Goal: Information Seeking & Learning: Check status

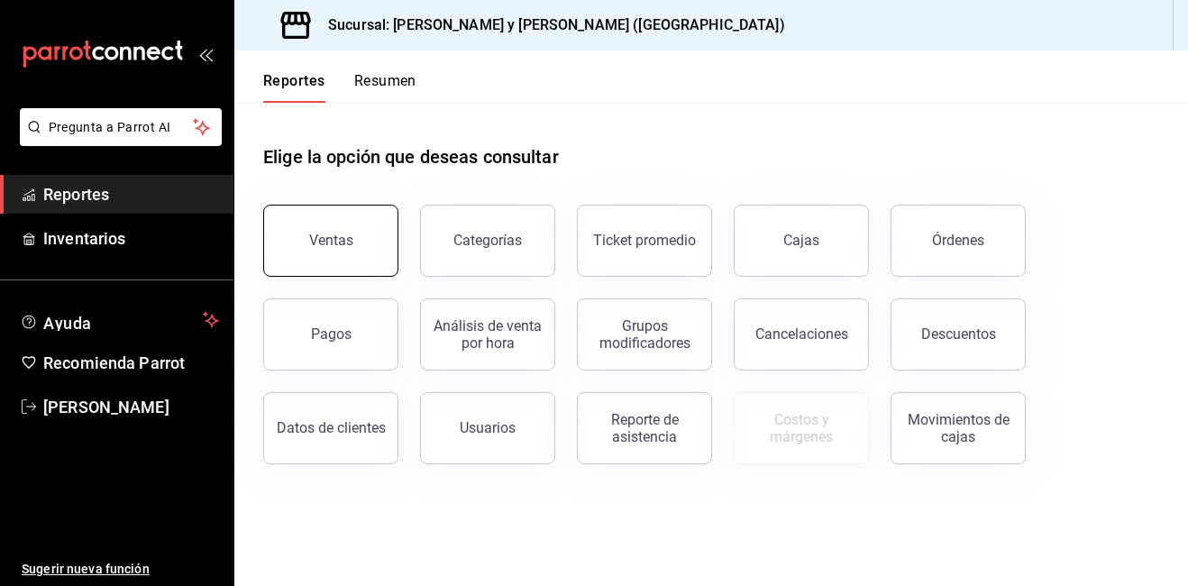
click at [370, 243] on button "Ventas" at bounding box center [330, 241] width 135 height 72
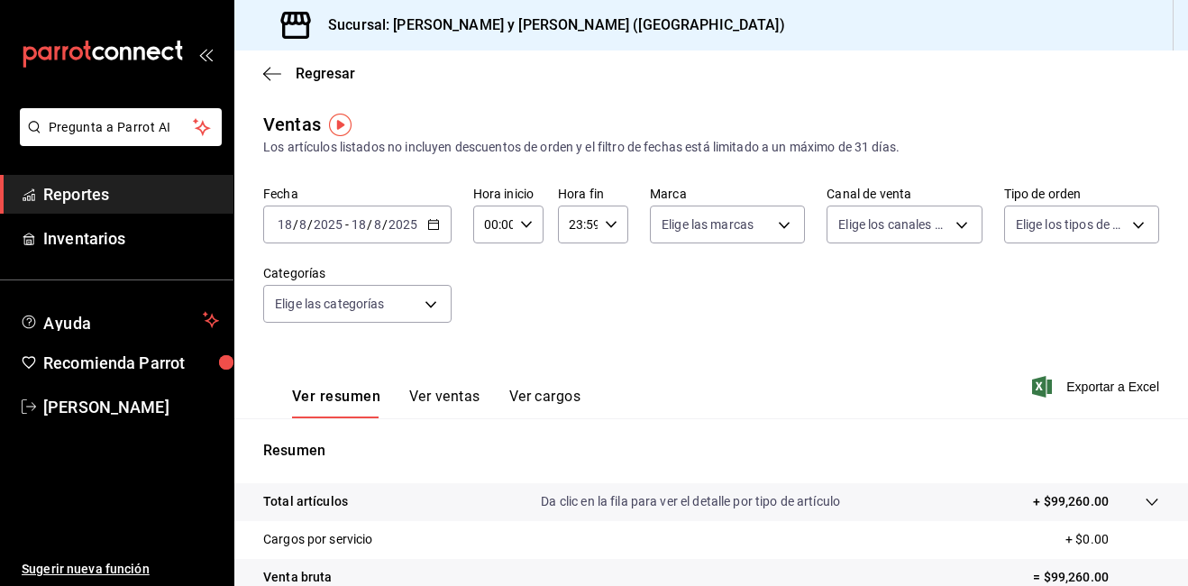
click at [432, 224] on icon "button" at bounding box center [433, 224] width 13 height 13
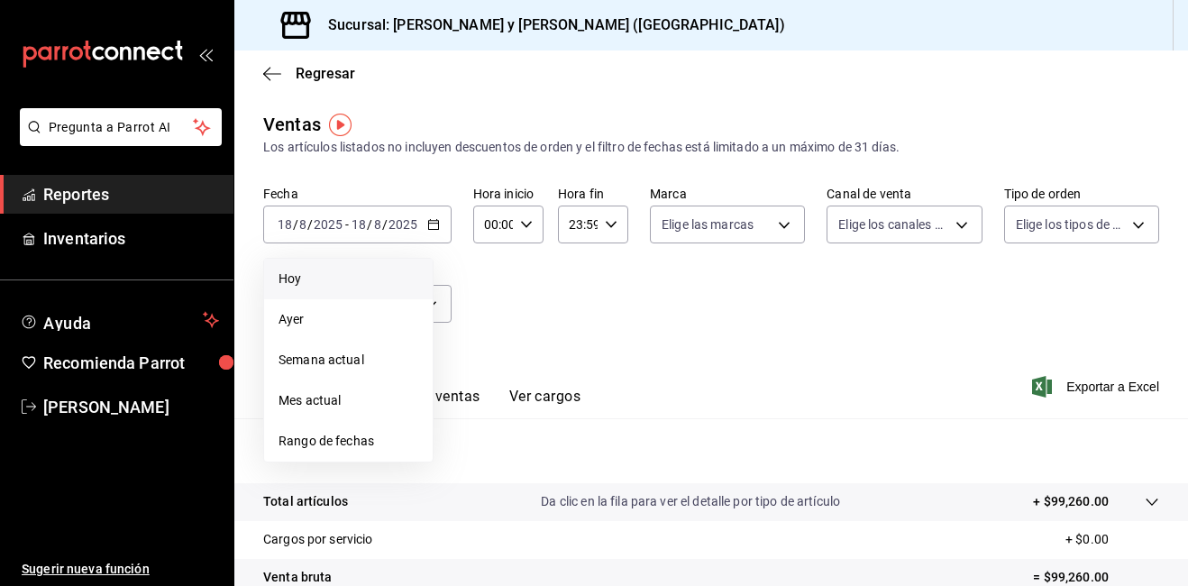
click at [405, 278] on span "Hoy" at bounding box center [349, 279] width 140 height 19
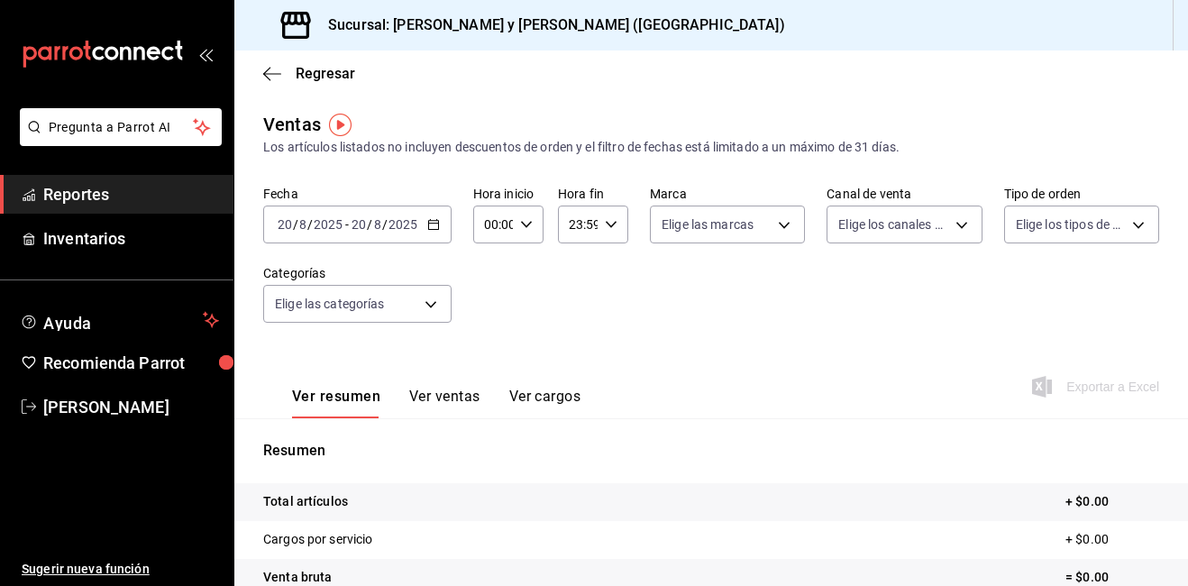
click at [433, 218] on icon "button" at bounding box center [433, 224] width 13 height 13
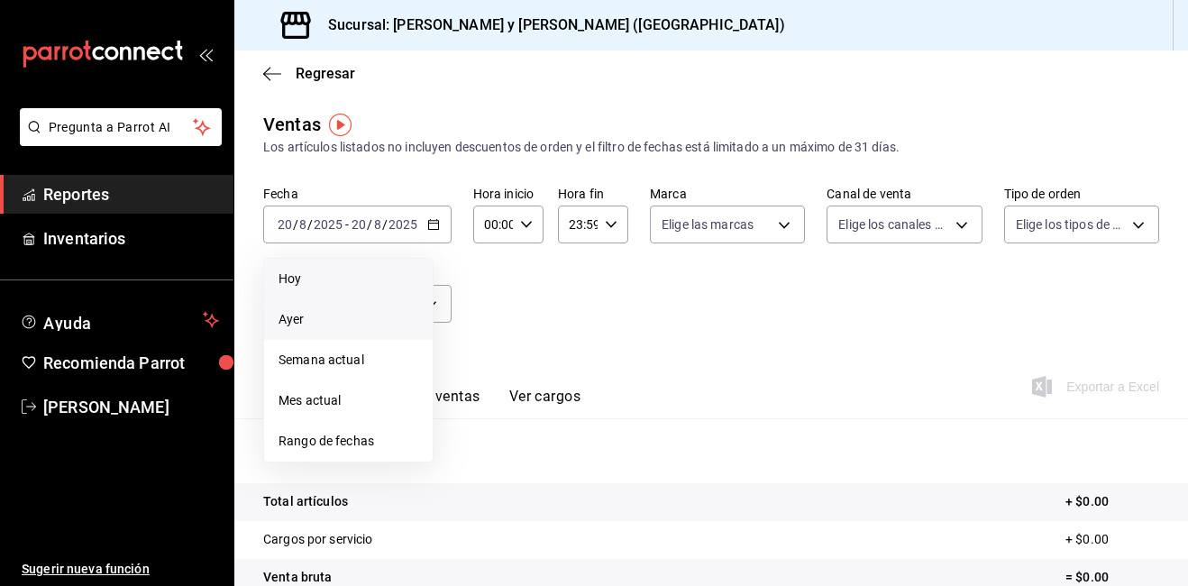
click at [390, 306] on li "Ayer" at bounding box center [348, 319] width 169 height 41
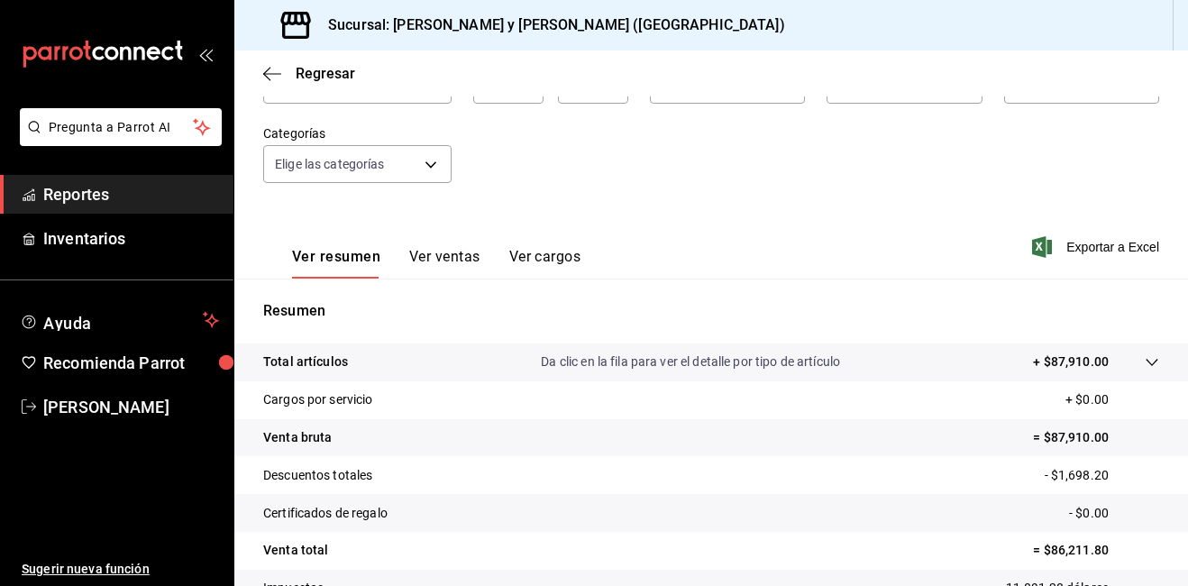
scroll to position [180, 0]
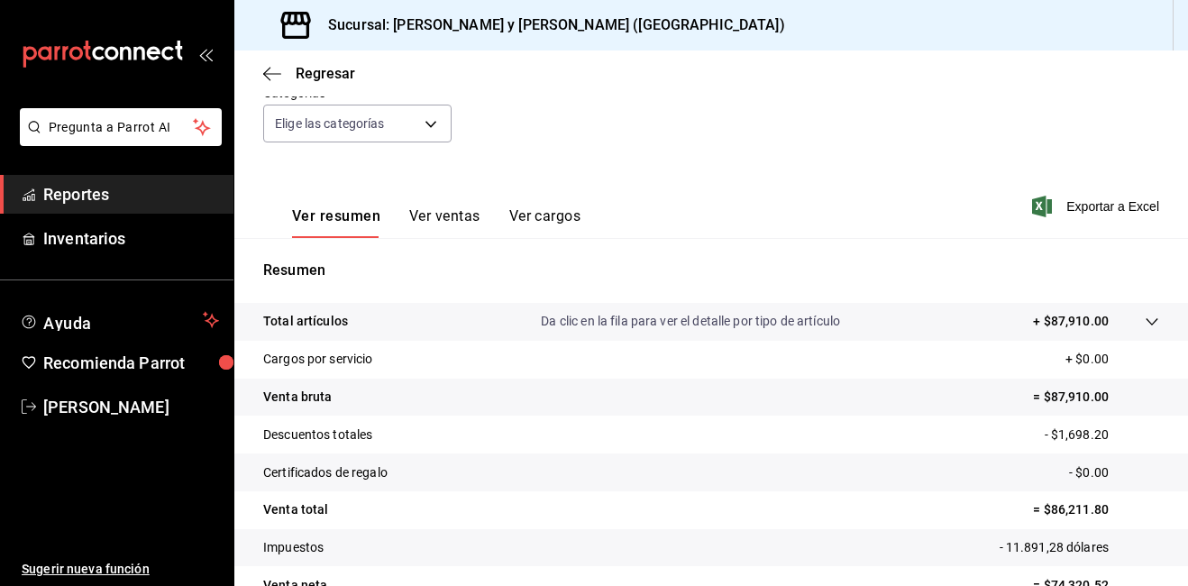
click at [1146, 321] on tr "Total artículos Da clic en la fila para ver el detalle por tipo de artículo + $…" at bounding box center [711, 322] width 954 height 38
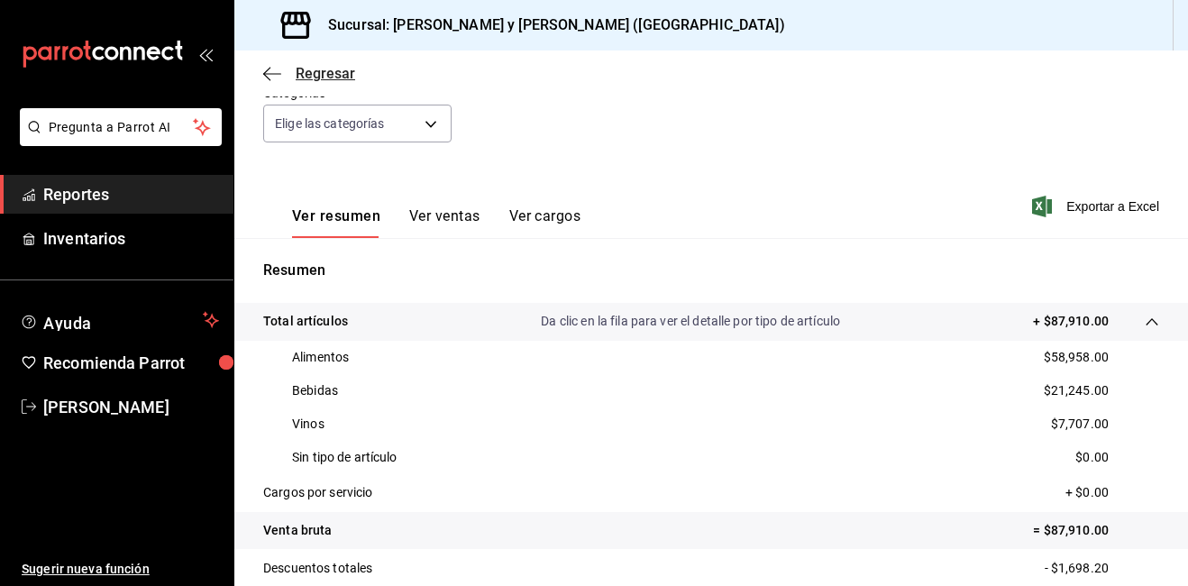
click at [263, 79] on icon "button" at bounding box center [272, 74] width 18 height 16
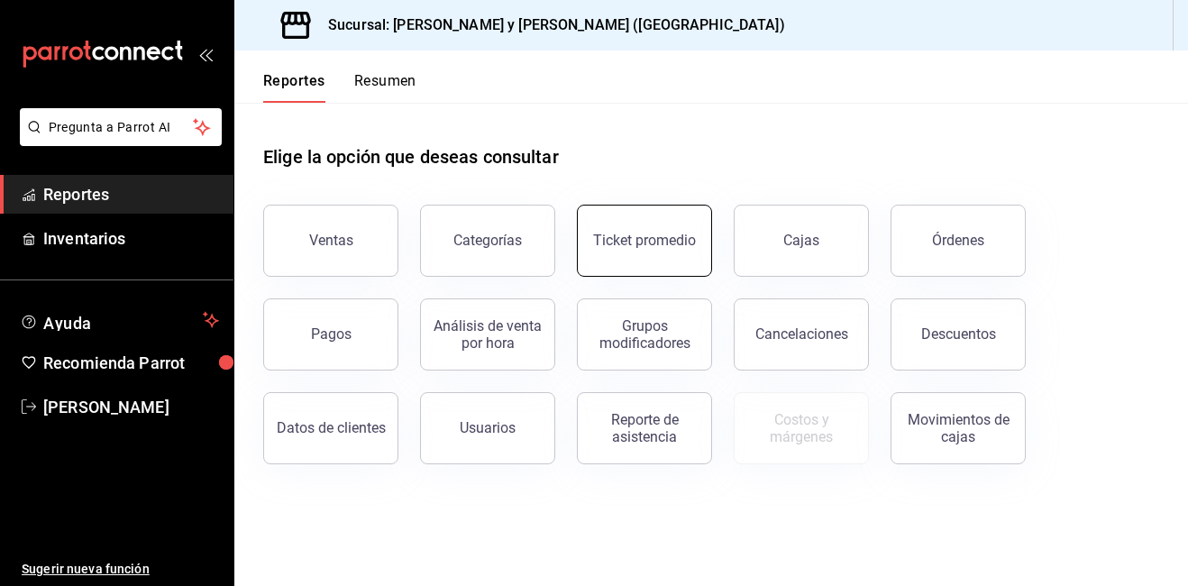
click at [649, 246] on div "Ticket promedio" at bounding box center [644, 240] width 103 height 17
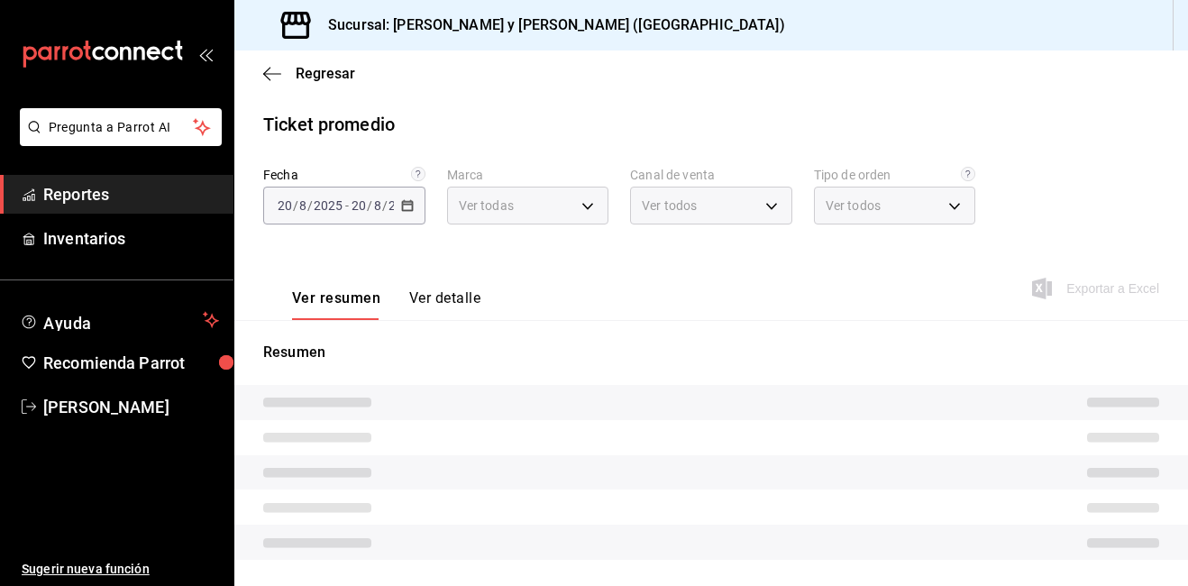
type input "5c4b5436-b9cd-4a1a-b4e8-85329c7394cf"
type input "PARROT,UBER_EATS,RAPPI,DIDI_FOOD,ONLINE"
type input "ba680d0a-1f34-4b04-824e-6ad3acaf04f7,2b77cb70-5460-4e10-9e7c-e3f2a48e8b4b,02b75…"
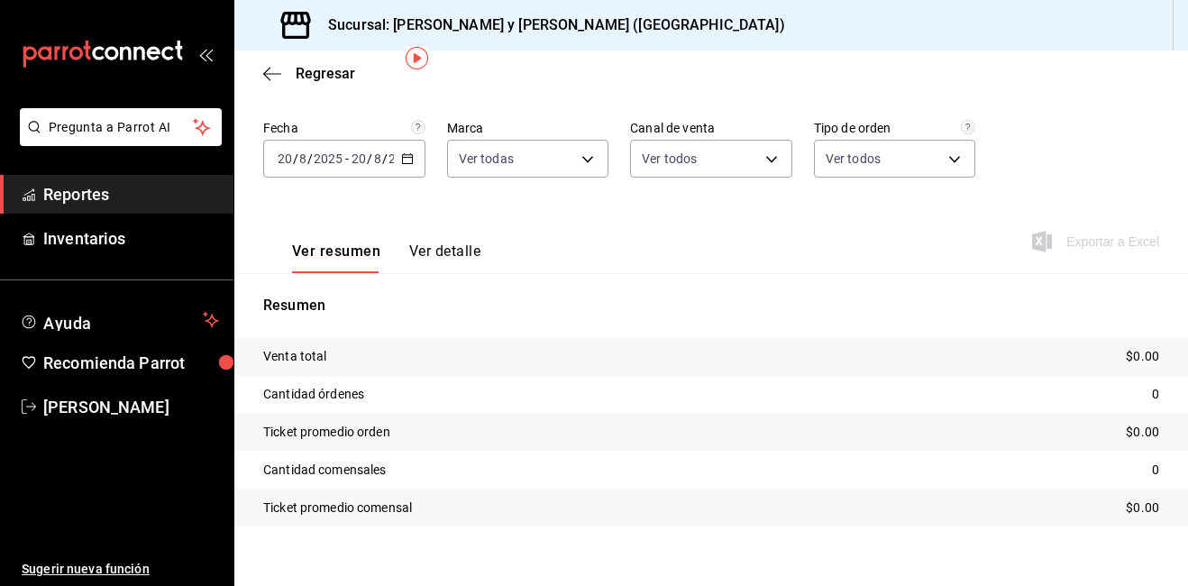
scroll to position [67, 0]
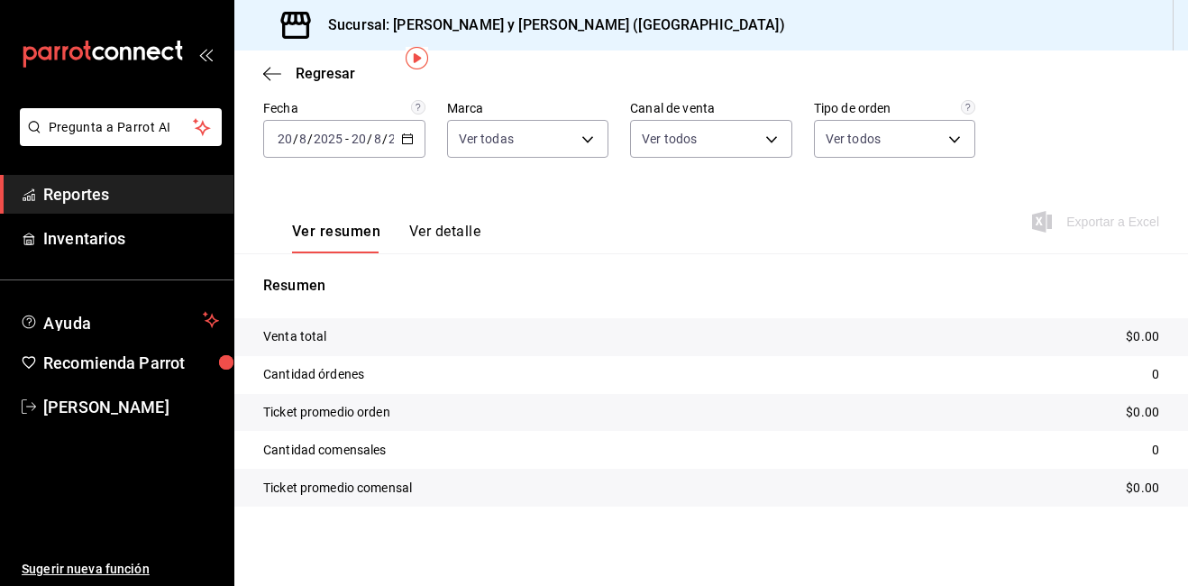
click at [401, 143] on icon "button" at bounding box center [407, 138] width 13 height 13
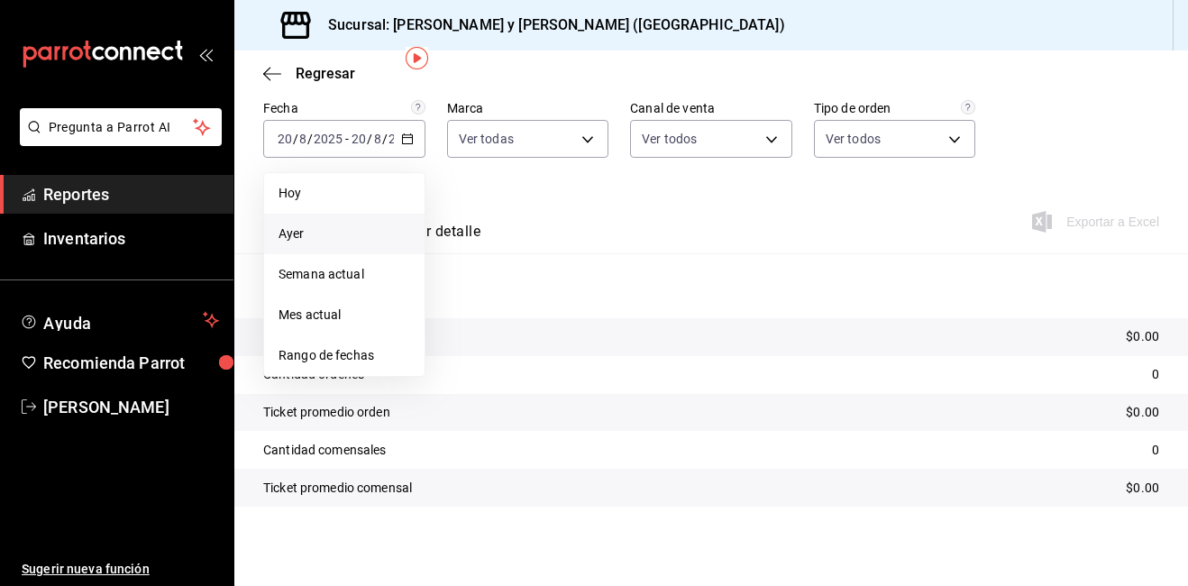
click at [350, 232] on span "Ayer" at bounding box center [345, 233] width 132 height 19
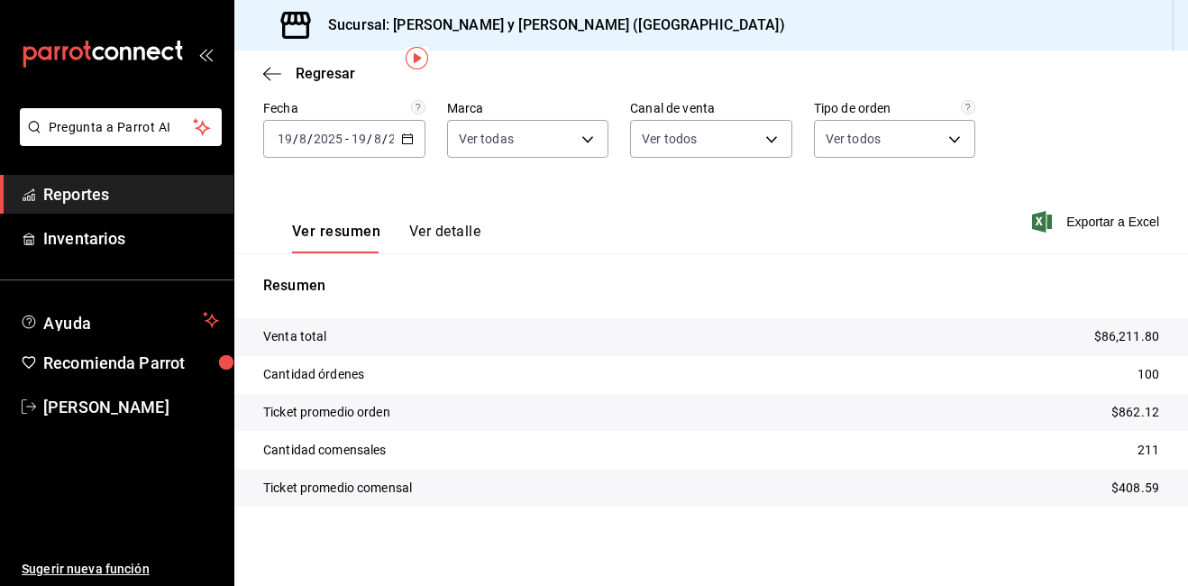
click at [257, 63] on div "Regresar" at bounding box center [711, 73] width 954 height 46
click at [267, 69] on icon "button" at bounding box center [272, 74] width 18 height 16
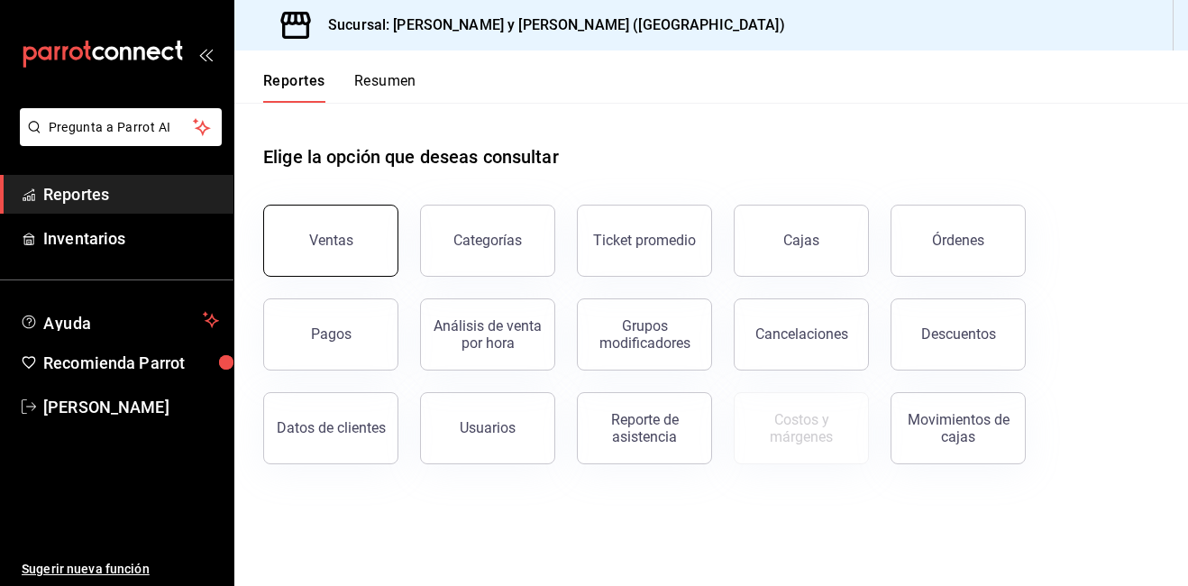
click at [338, 220] on button "Ventas" at bounding box center [330, 241] width 135 height 72
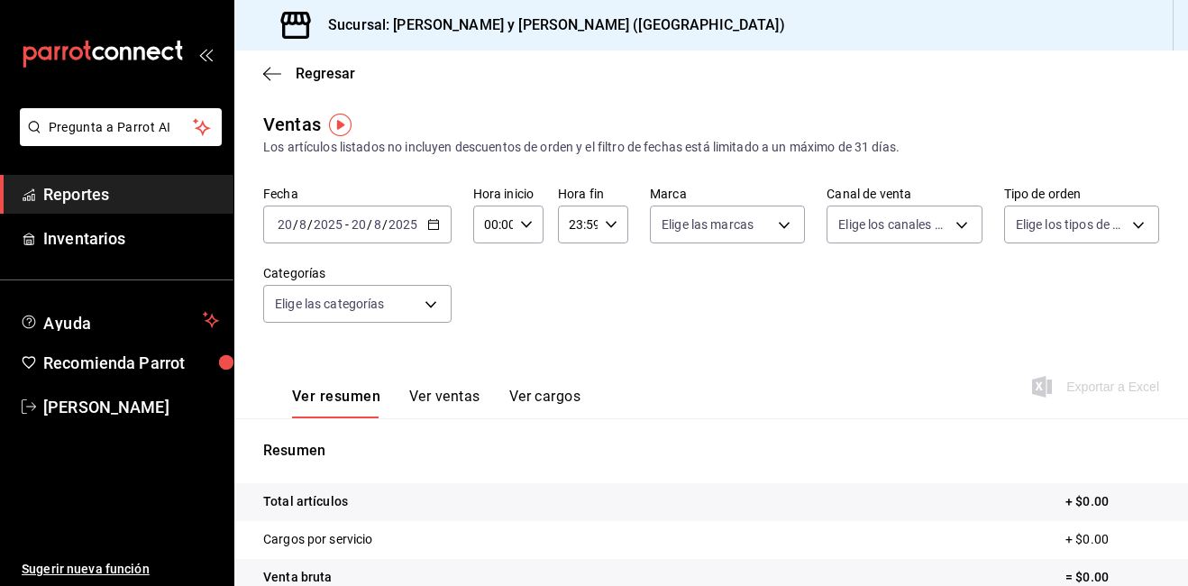
click at [435, 226] on icon "button" at bounding box center [433, 224] width 13 height 13
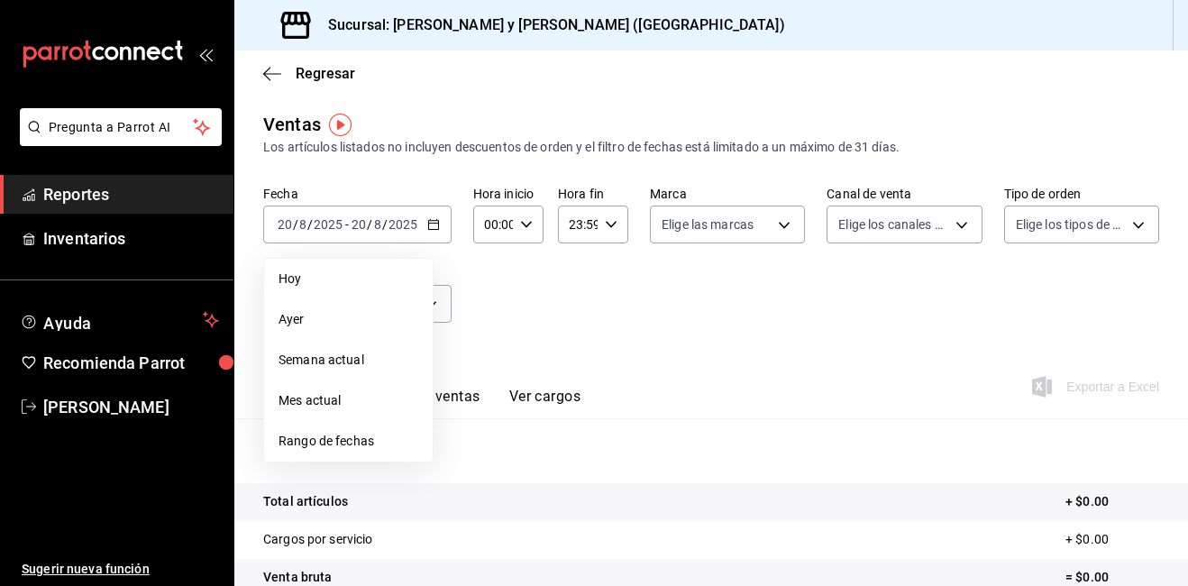
click at [392, 323] on span "Ayer" at bounding box center [349, 319] width 140 height 19
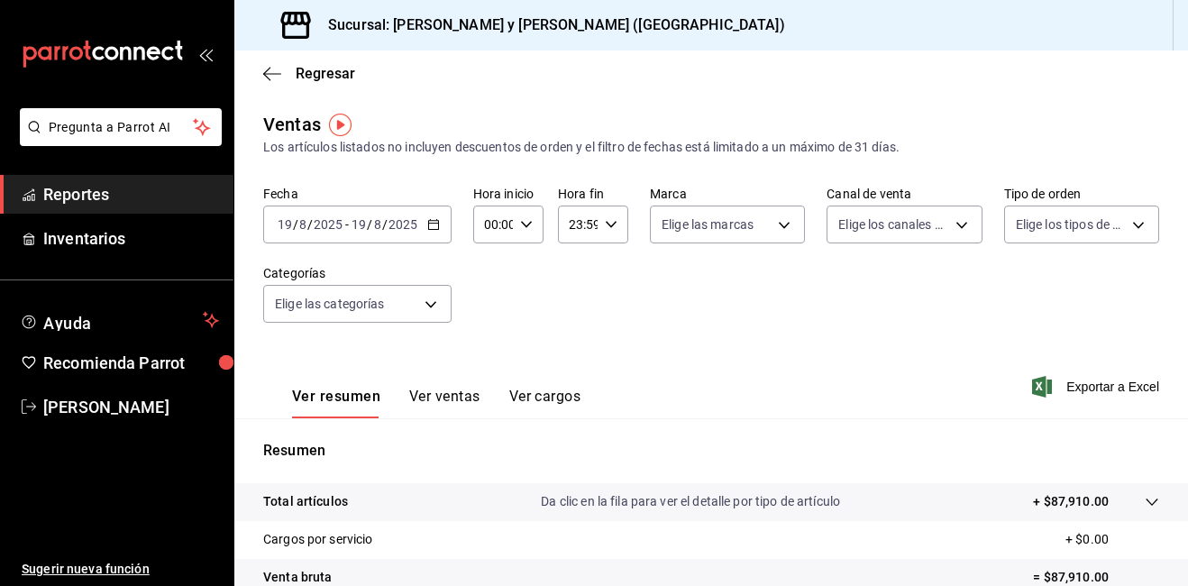
click at [259, 71] on div "Regresar" at bounding box center [711, 73] width 954 height 46
click at [279, 70] on icon "button" at bounding box center [272, 74] width 18 height 16
